Goal: Navigation & Orientation: Find specific page/section

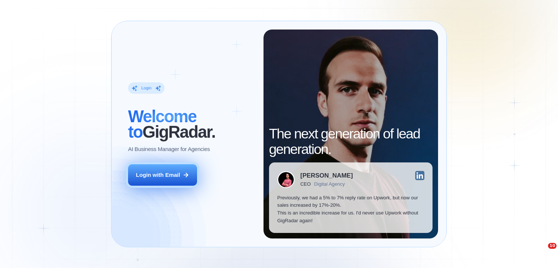
click at [159, 177] on div "Login with Email" at bounding box center [158, 175] width 44 height 8
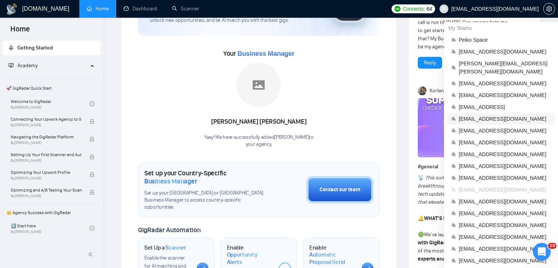
scroll to position [33, 0]
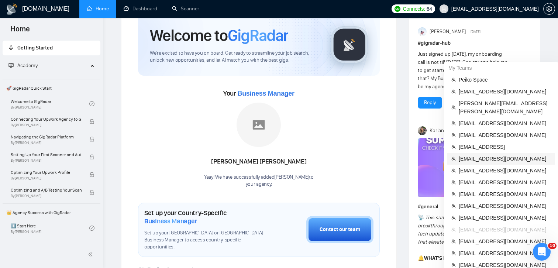
click at [482, 155] on span "[EMAIL_ADDRESS][DOMAIN_NAME]" at bounding box center [505, 159] width 92 height 8
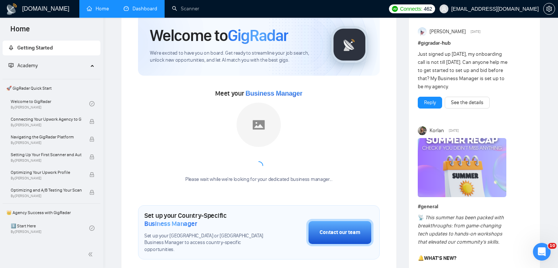
click at [146, 8] on link "Dashboard" at bounding box center [141, 9] width 34 height 6
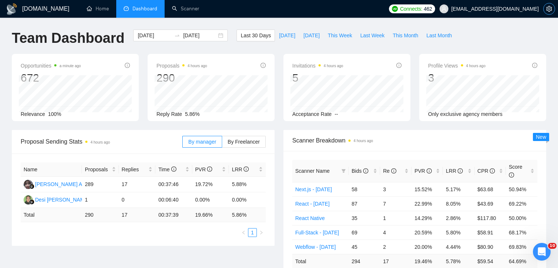
click at [553, 7] on span "setting" at bounding box center [548, 9] width 11 height 6
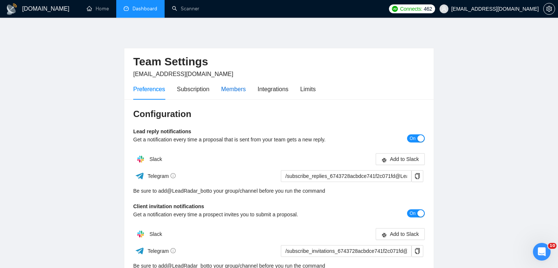
click at [239, 86] on div "Members" at bounding box center [233, 88] width 25 height 9
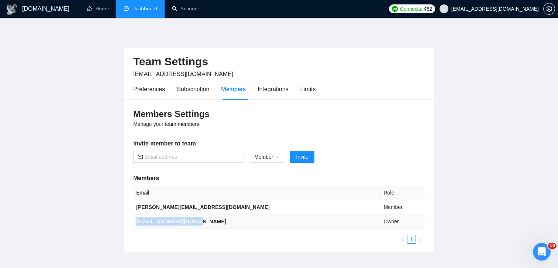
drag, startPoint x: 198, startPoint y: 223, endPoint x: 136, endPoint y: 223, distance: 62.7
click at [136, 223] on td "[EMAIL_ADDRESS][DOMAIN_NAME]" at bounding box center [256, 221] width 247 height 14
copy b "[EMAIL_ADDRESS][DOMAIN_NAME]"
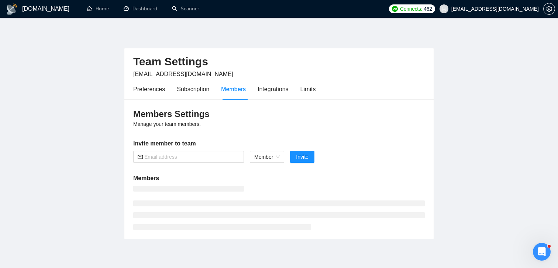
click at [484, 75] on main "Team Settings mb.preply.1@gmail.com Preferences Subscription Members Integratio…" at bounding box center [279, 135] width 534 height 210
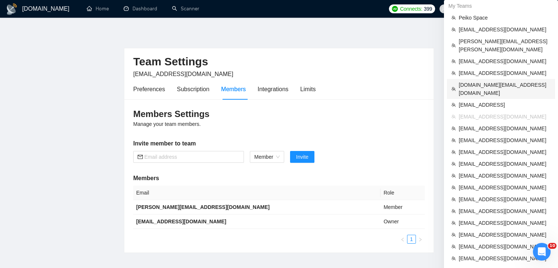
click at [483, 81] on span "sergiosilva.ventures@gmail.com" at bounding box center [505, 89] width 92 height 16
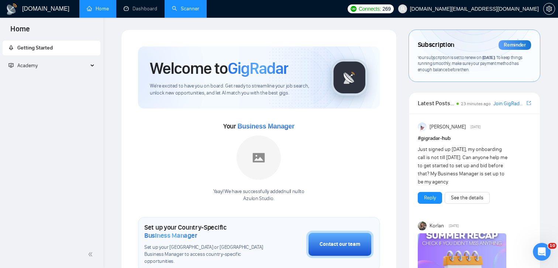
click at [194, 12] on link "Scanner" at bounding box center [185, 9] width 27 height 6
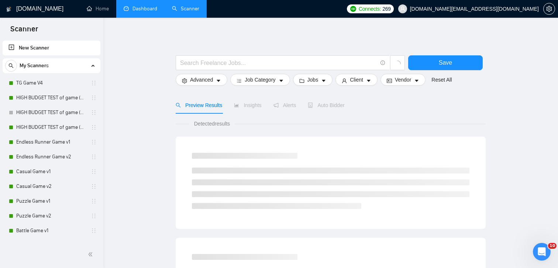
click at [150, 12] on link "Dashboard" at bounding box center [141, 9] width 34 height 6
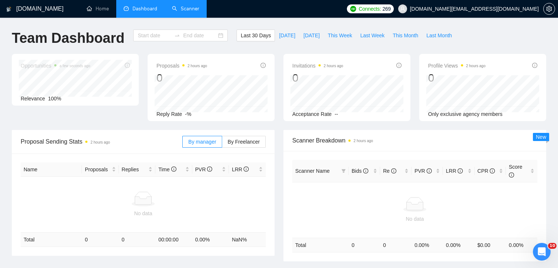
type input "[DATE]"
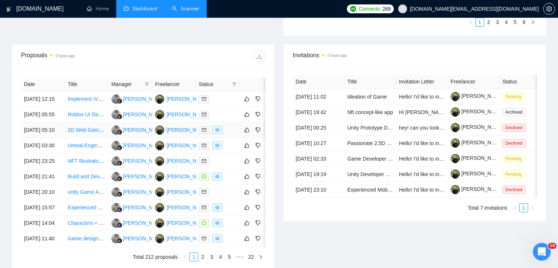
scroll to position [256, 0]
click at [0, 0] on div "GigRadar.io Home Dashboard Scanner Connects: 269 sergiosilva.ventures@gmail.com…" at bounding box center [279, 40] width 558 height 593
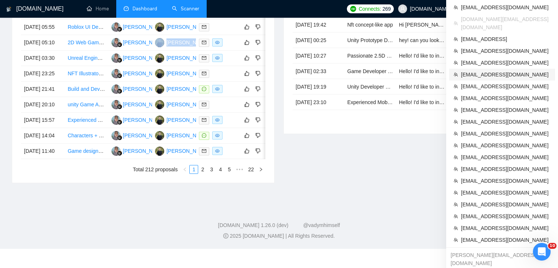
scroll to position [345, 0]
click at [481, 235] on span "[EMAIL_ADDRESS][DOMAIN_NAME]" at bounding box center [506, 239] width 90 height 8
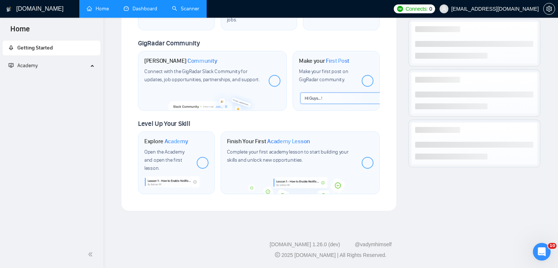
scroll to position [330, 0]
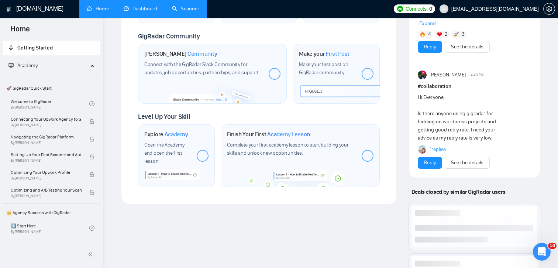
click at [145, 8] on link "Dashboard" at bounding box center [141, 9] width 34 height 6
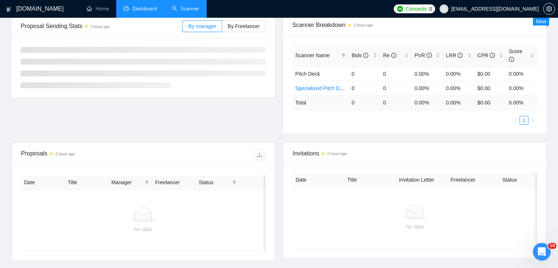
scroll to position [131, 0]
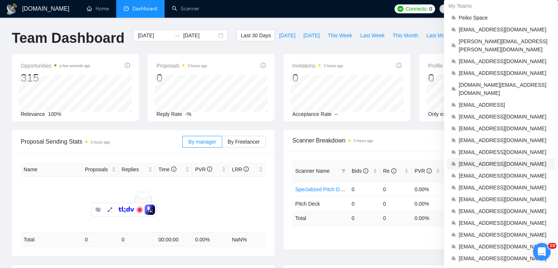
click at [488, 160] on span "n.fylypyshyn@gmail.com" at bounding box center [505, 164] width 92 height 8
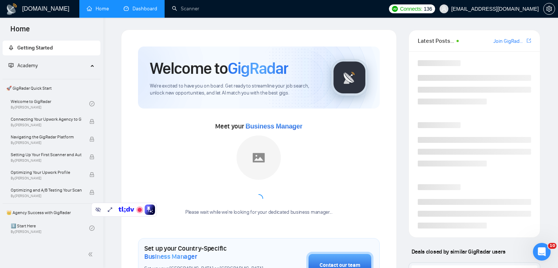
click at [132, 12] on link "Dashboard" at bounding box center [141, 9] width 34 height 6
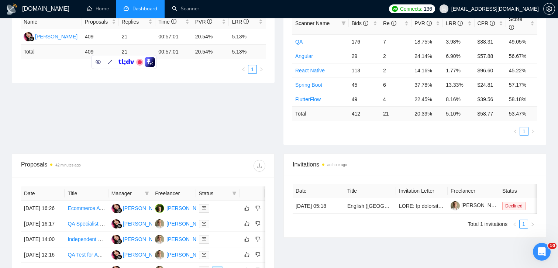
scroll to position [178, 0]
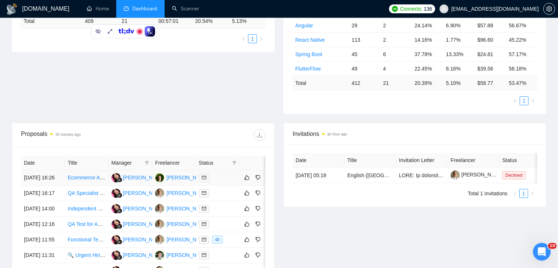
click at [0, 0] on div "GigRadar.io Home Dashboard Scanner Connects: 136 n.fylypyshyn@gmail.com Team Da…" at bounding box center [279, 118] width 558 height 593
